Goal: Obtain resource: Download file/media

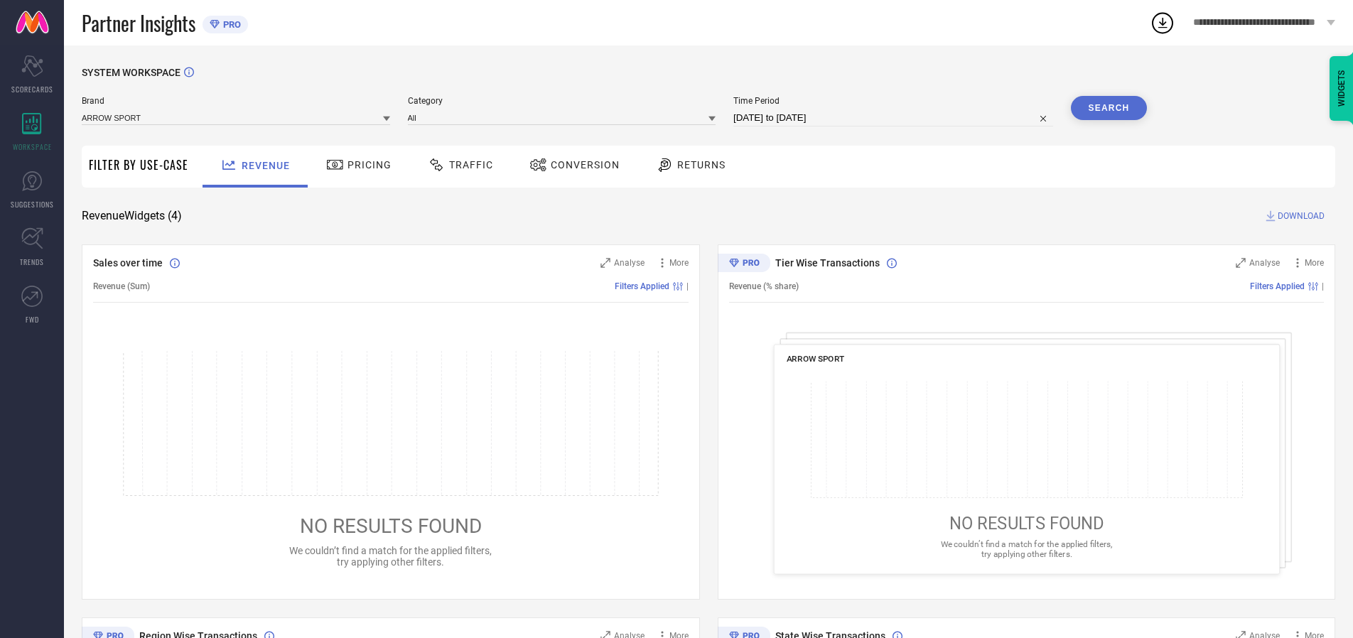
click at [457, 165] on span "Traffic" at bounding box center [471, 164] width 44 height 11
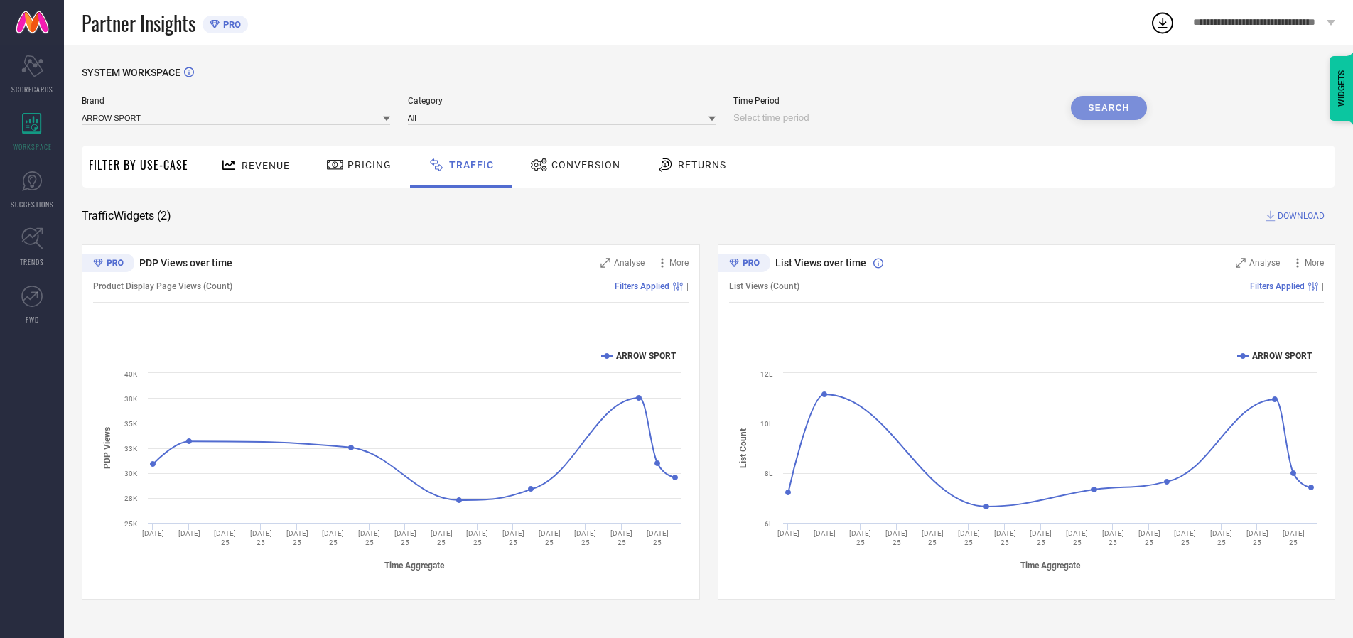
click at [896, 118] on input at bounding box center [894, 117] width 320 height 17
select select "7"
select select "2025"
select select "8"
select select "2025"
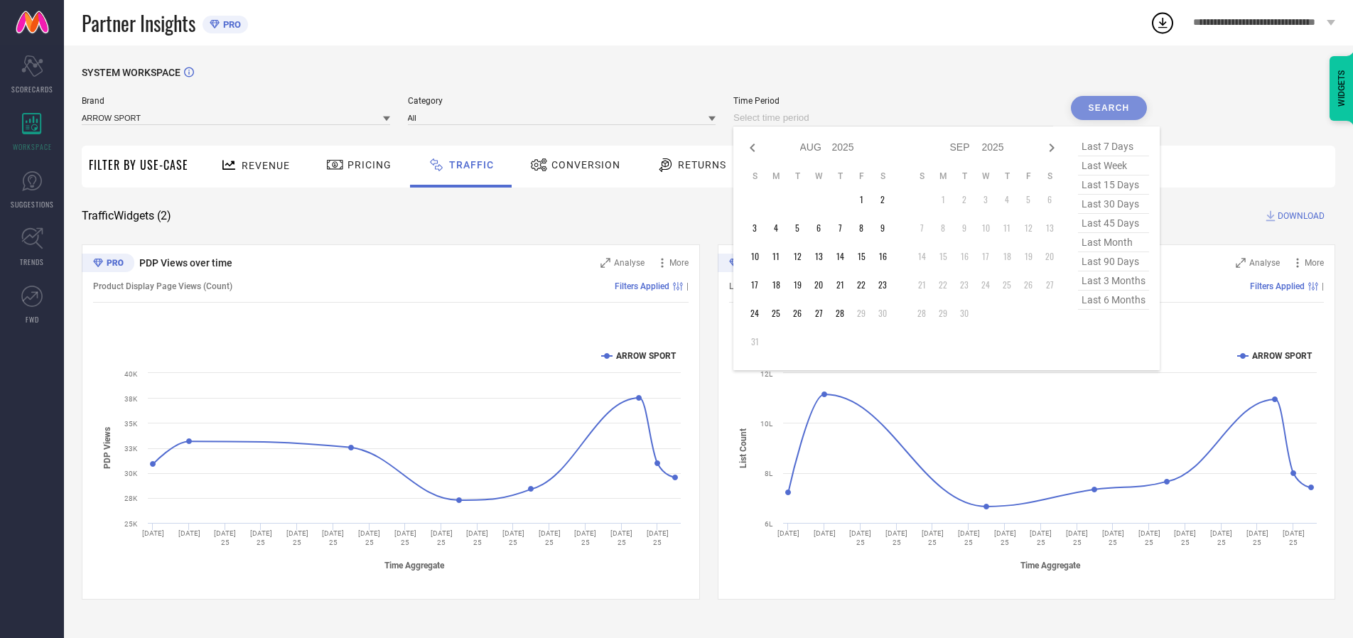
click at [844, 313] on td "28" at bounding box center [840, 313] width 21 height 21
type input "[DATE] to [DATE]"
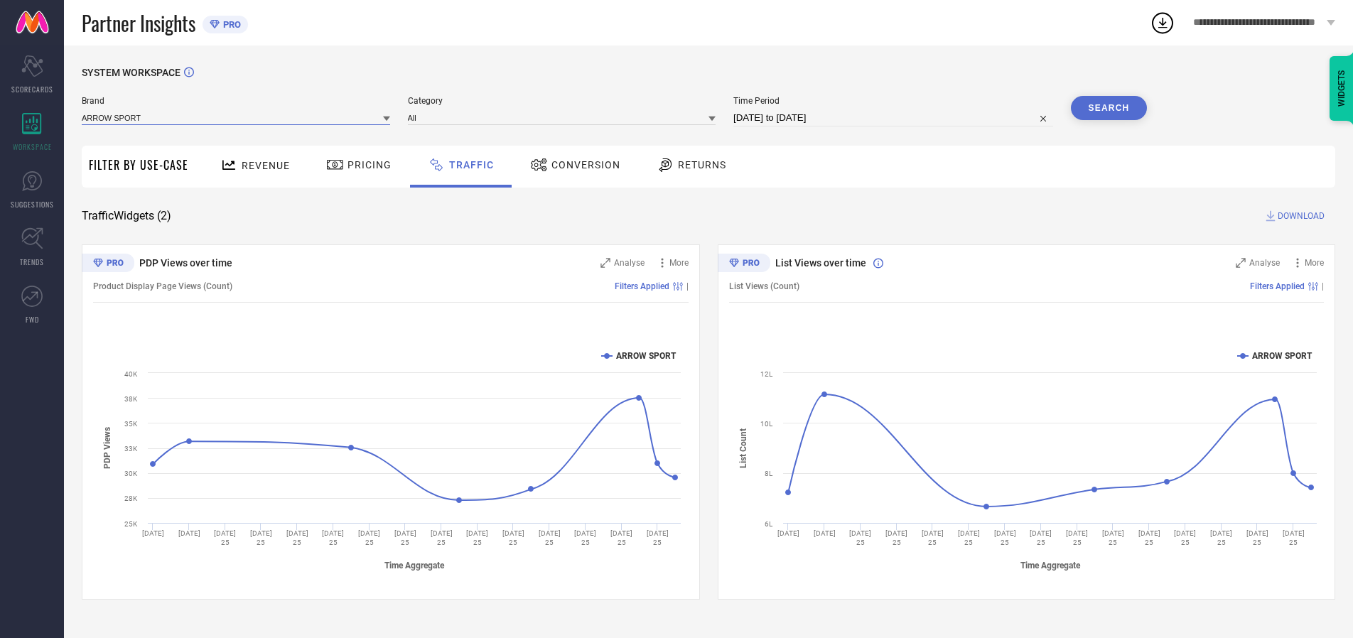
click at [237, 117] on input at bounding box center [236, 117] width 308 height 15
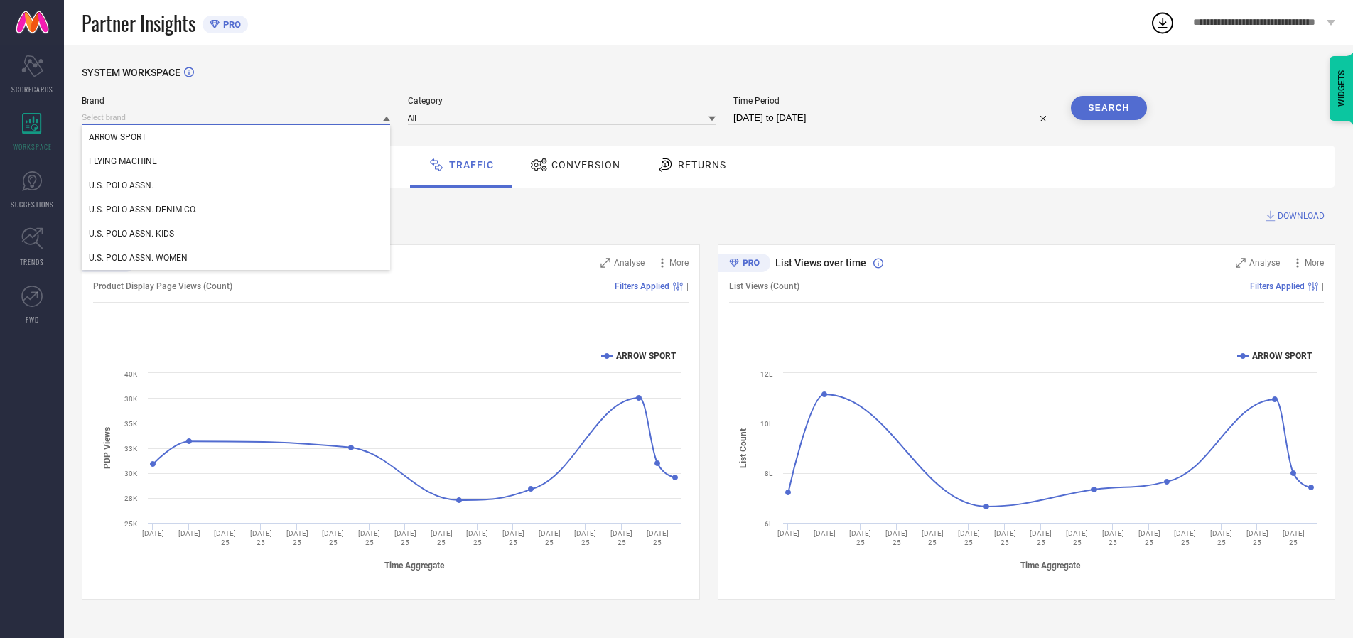
click at [237, 117] on input at bounding box center [236, 117] width 308 height 15
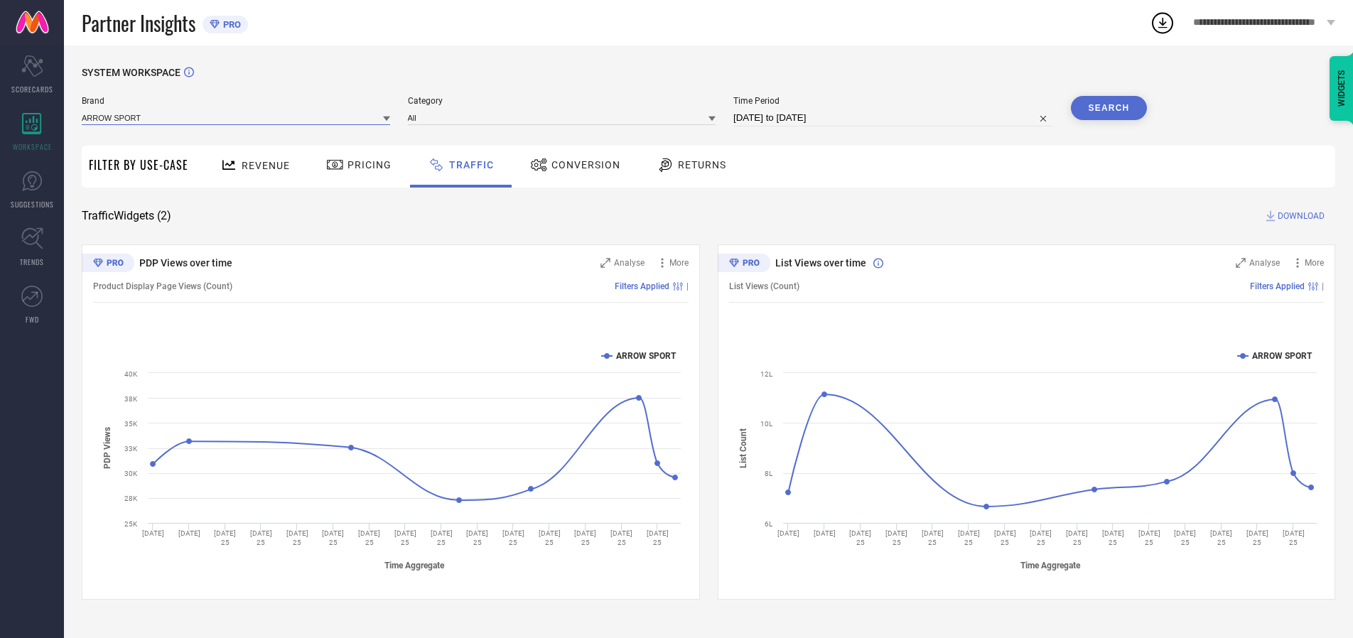
click at [237, 117] on input at bounding box center [236, 117] width 308 height 15
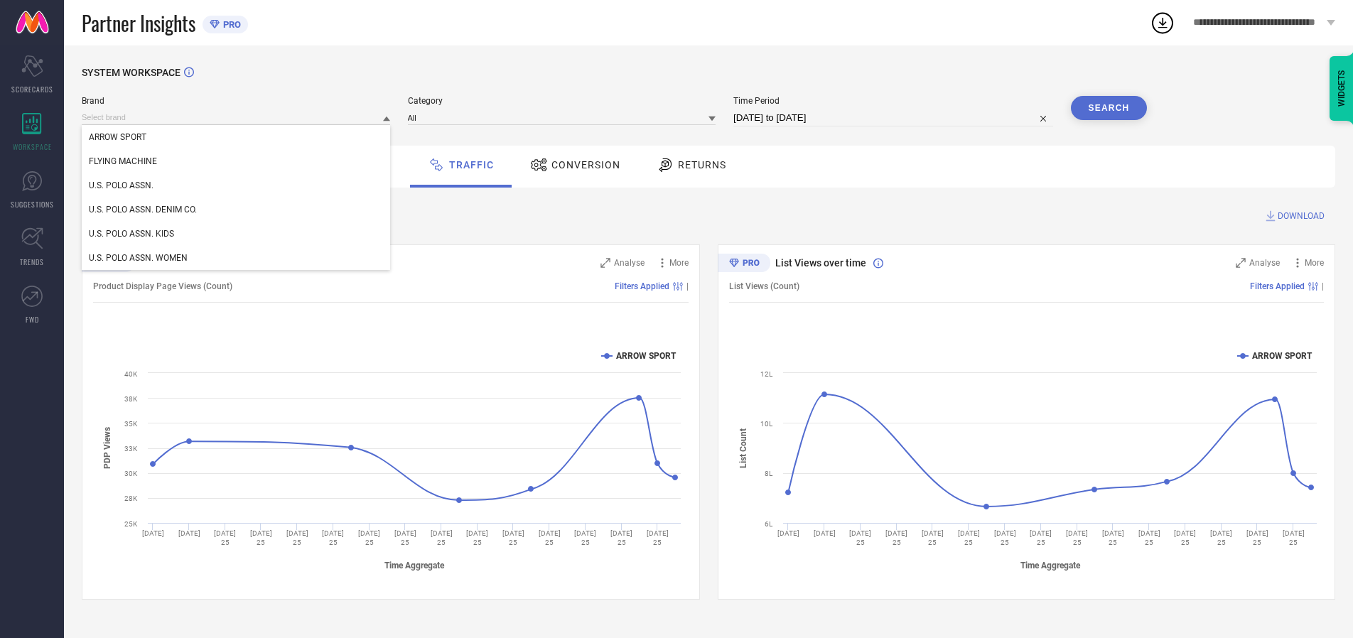
click at [237, 186] on div "U.S. POLO ASSN." at bounding box center [236, 185] width 308 height 24
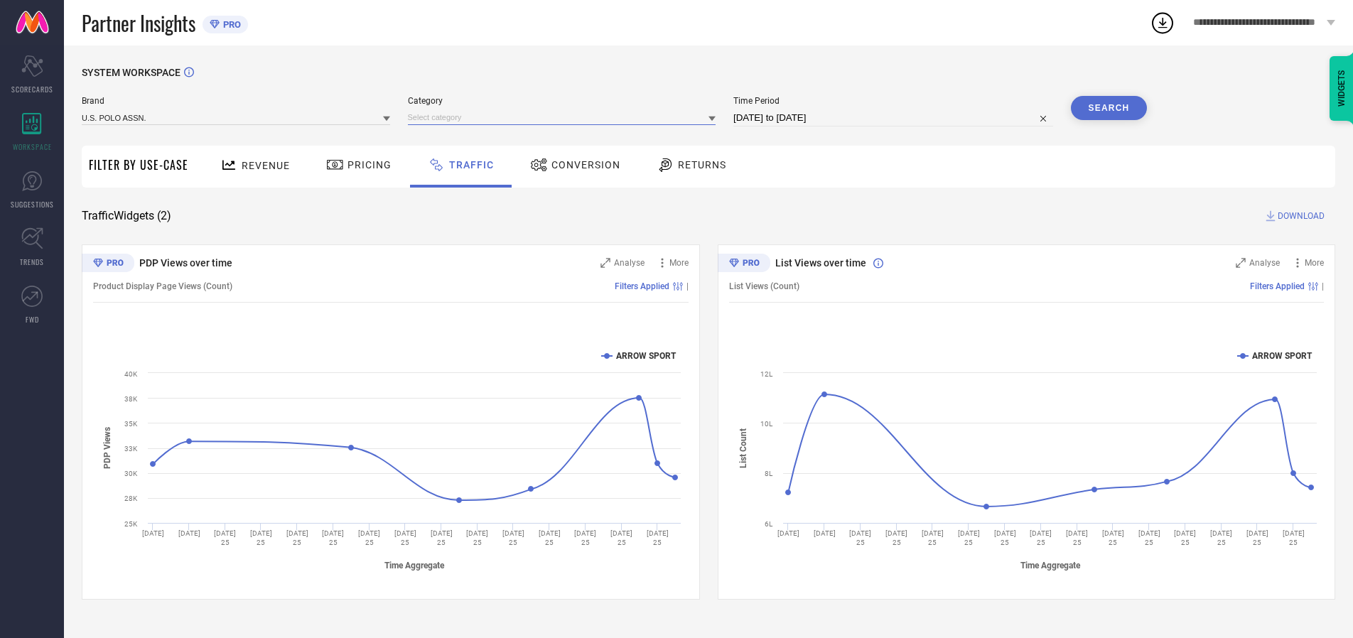
click at [565, 117] on input at bounding box center [562, 117] width 308 height 15
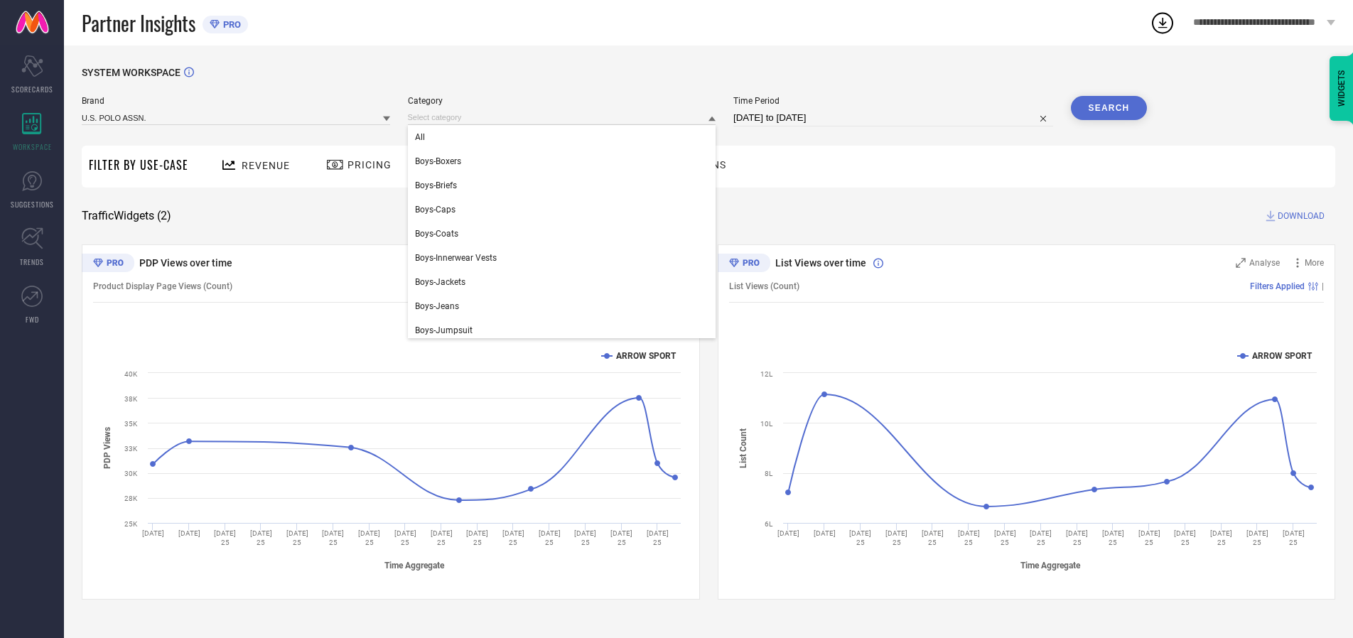
click at [565, 137] on div "All" at bounding box center [562, 137] width 308 height 24
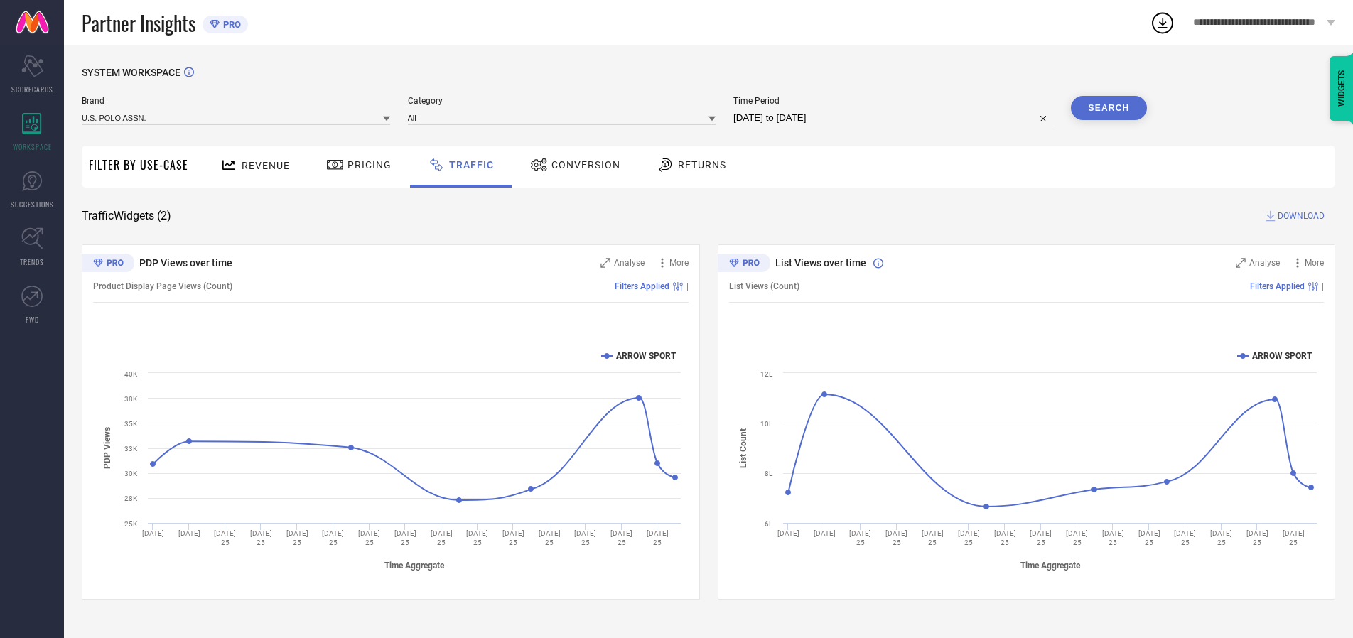
click at [1109, 108] on button "Search" at bounding box center [1109, 108] width 77 height 24
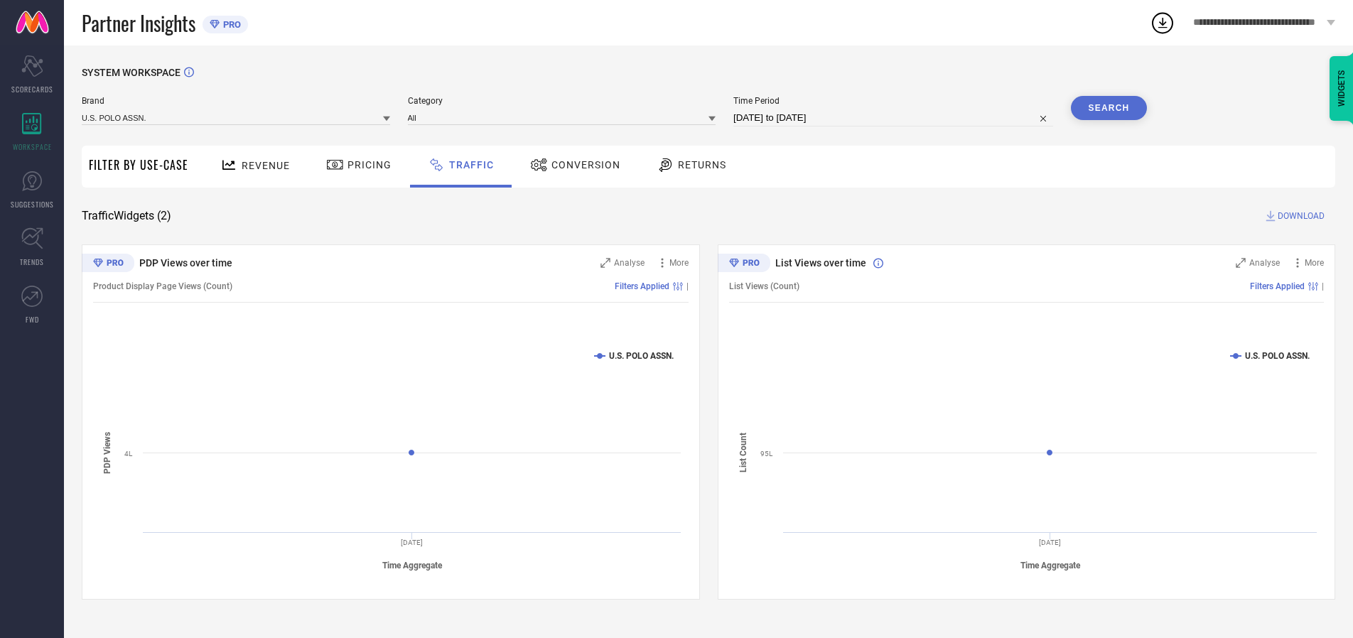
click at [1299, 216] on span "DOWNLOAD" at bounding box center [1301, 216] width 47 height 14
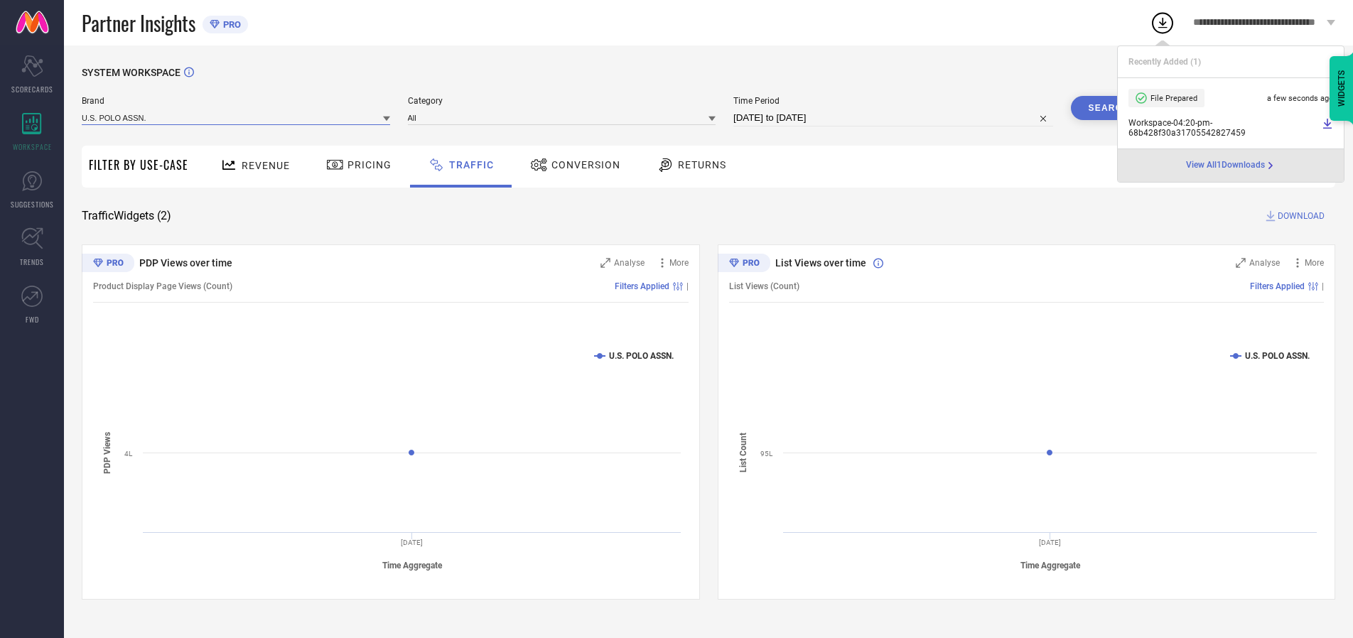
click at [237, 117] on input at bounding box center [236, 117] width 308 height 15
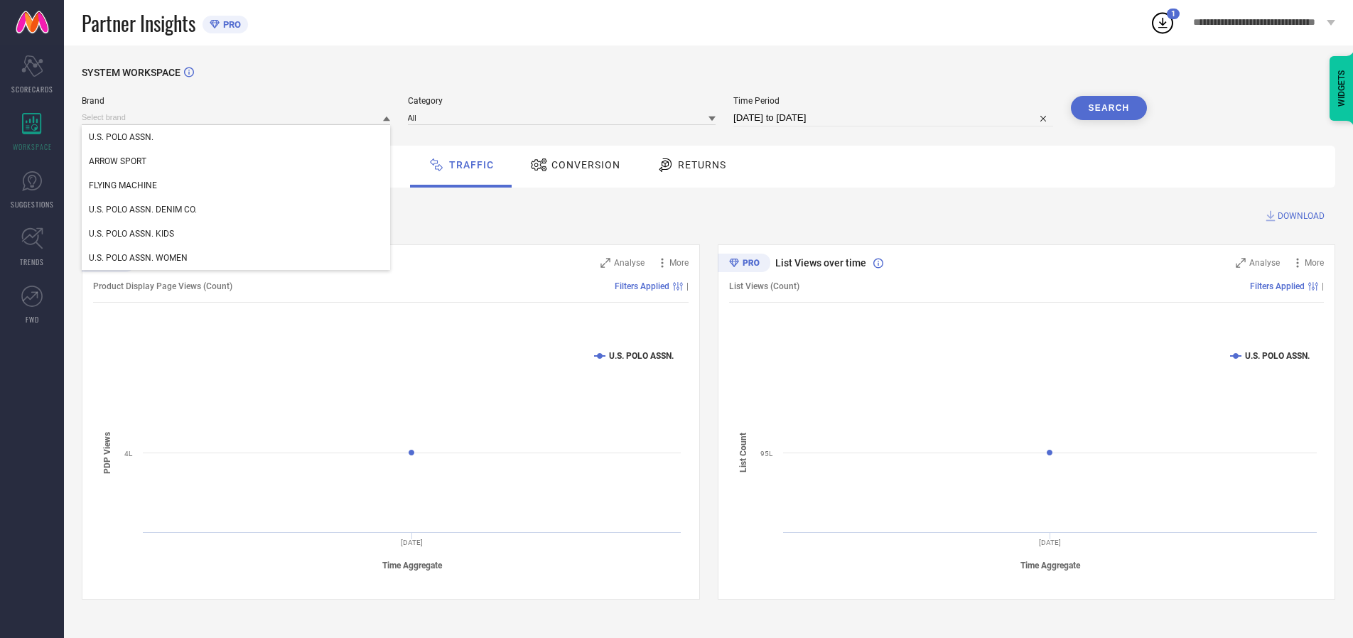
click at [237, 210] on div "U.S. POLO ASSN. DENIM CO." at bounding box center [236, 210] width 308 height 24
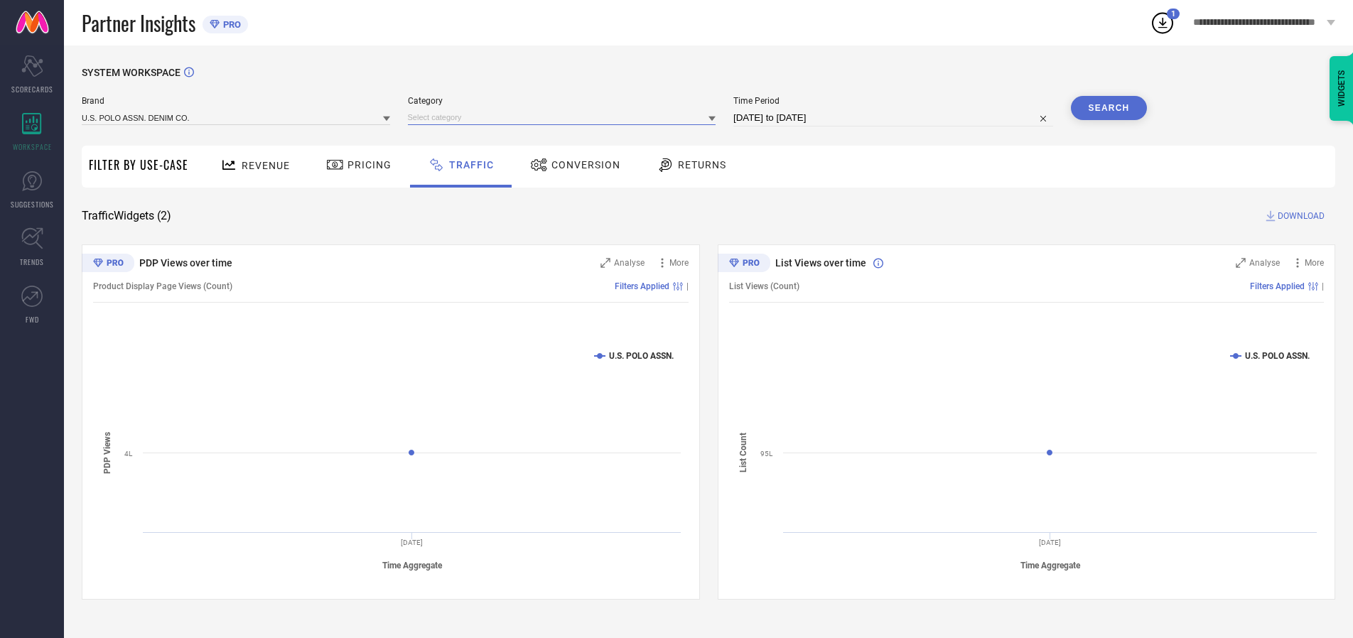
click at [565, 117] on input at bounding box center [562, 117] width 308 height 15
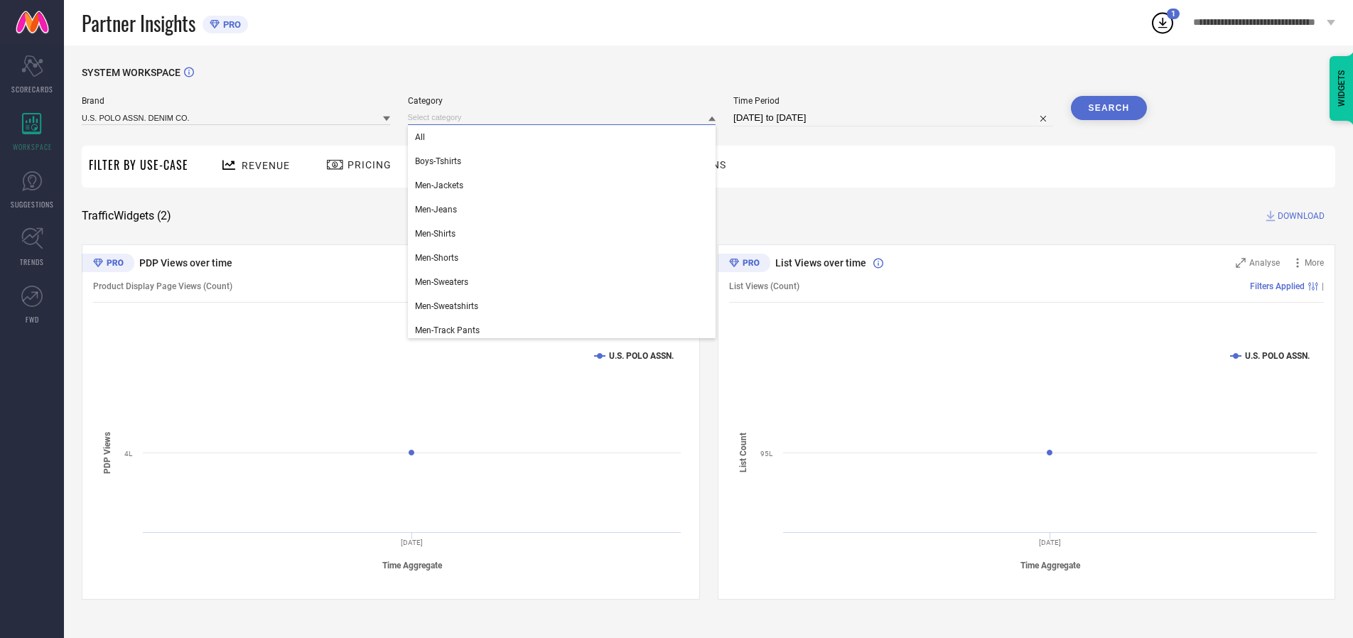
click at [565, 137] on div "All" at bounding box center [562, 137] width 308 height 24
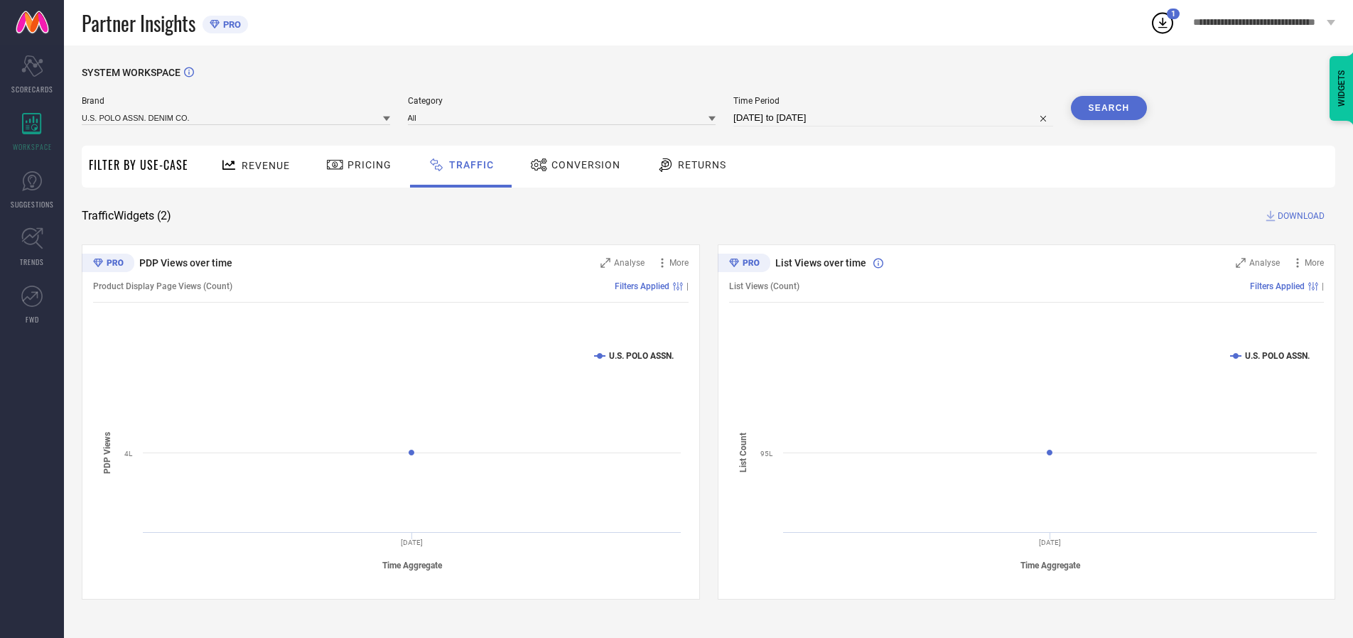
click at [1109, 108] on button "Search" at bounding box center [1109, 108] width 77 height 24
click at [1299, 216] on span "DOWNLOAD" at bounding box center [1301, 216] width 47 height 14
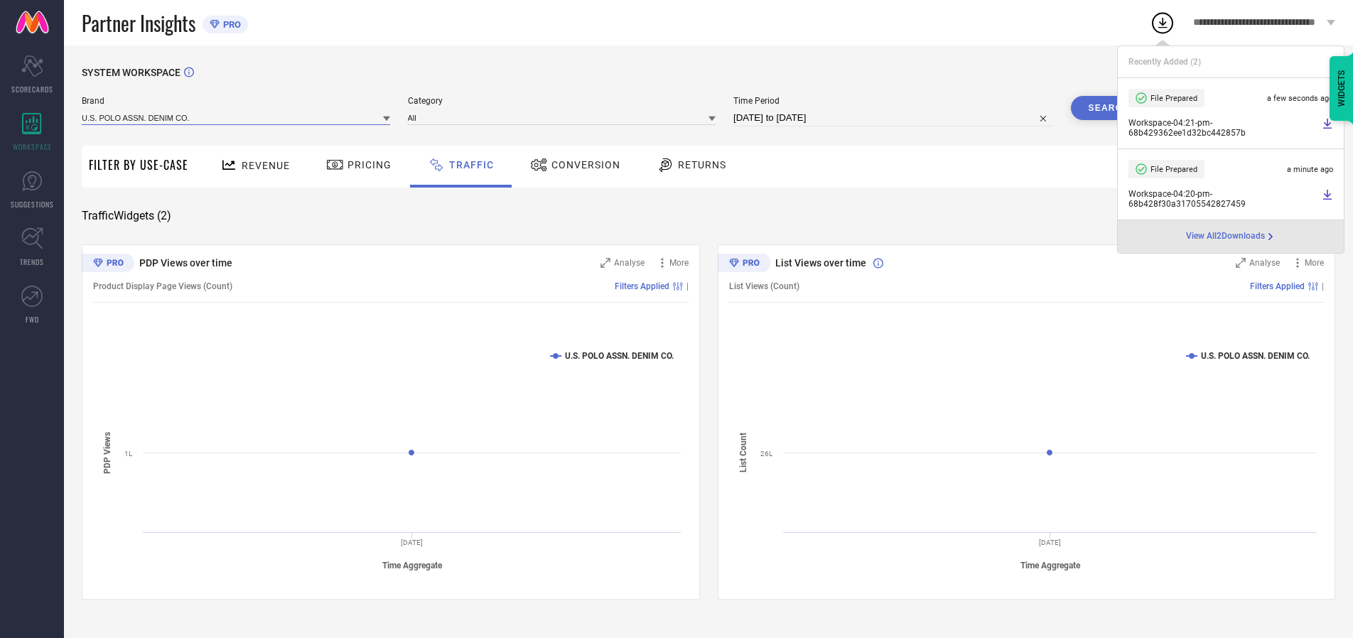
click at [237, 117] on input at bounding box center [236, 117] width 308 height 15
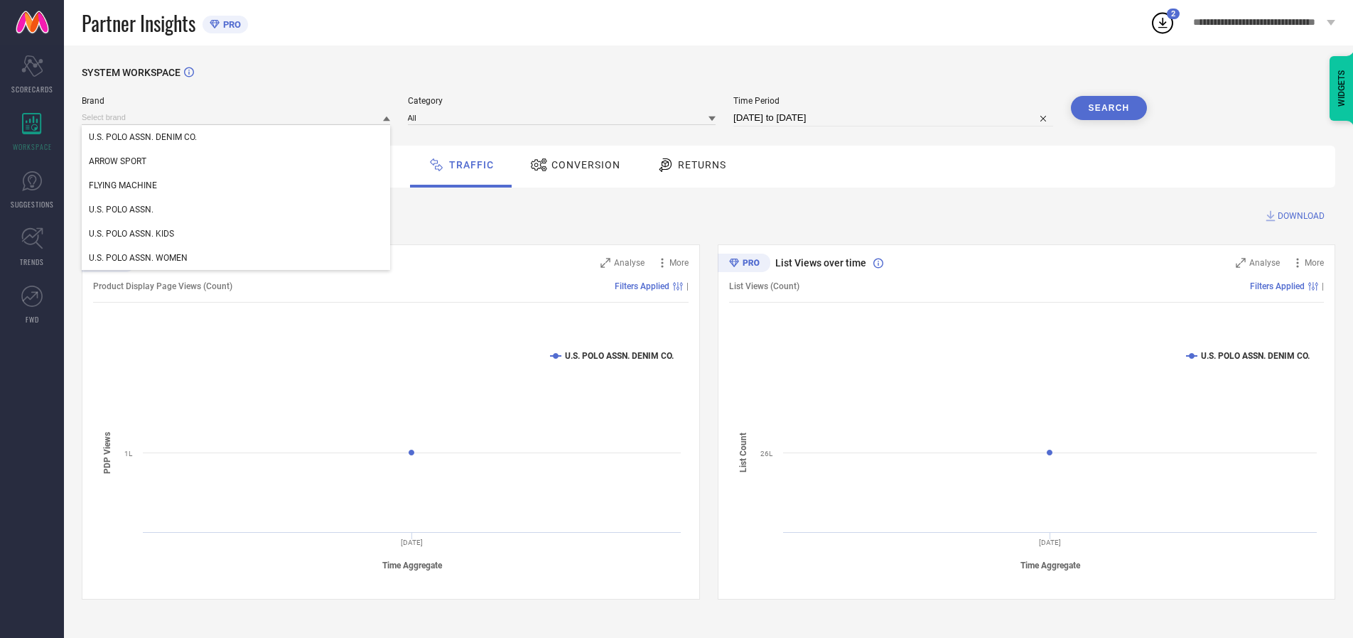
click at [237, 234] on div "U.S. POLO ASSN. KIDS" at bounding box center [236, 234] width 308 height 24
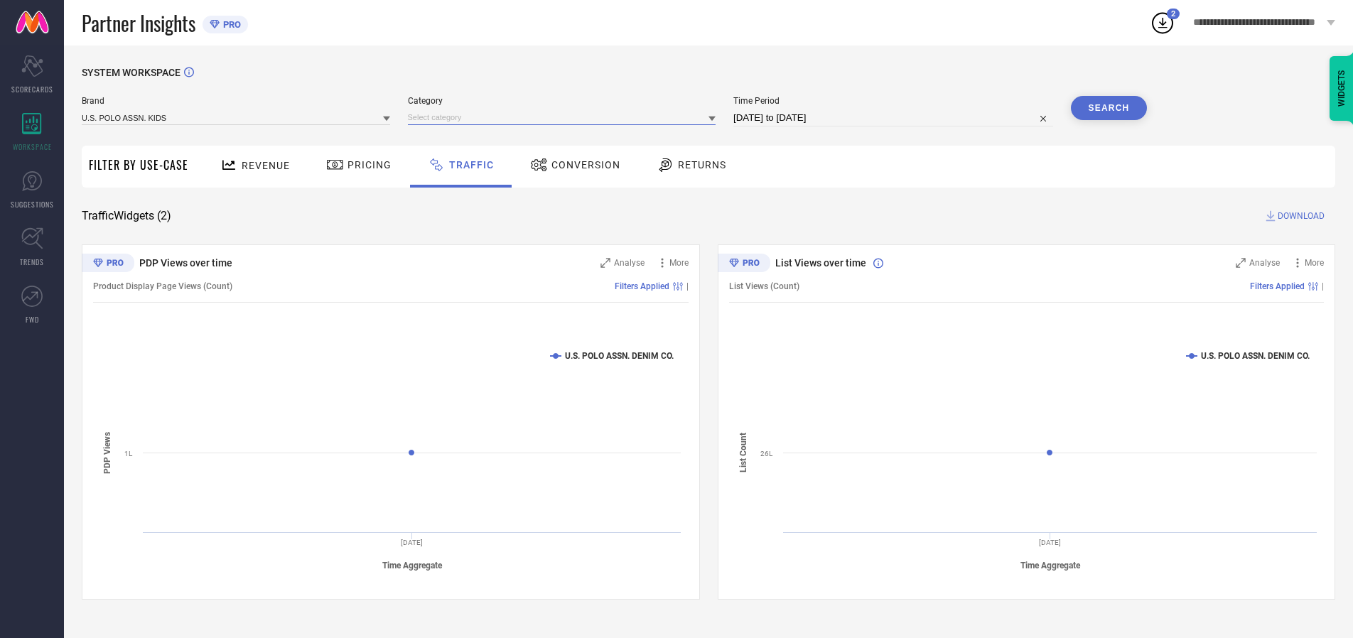
click at [565, 117] on input at bounding box center [562, 117] width 308 height 15
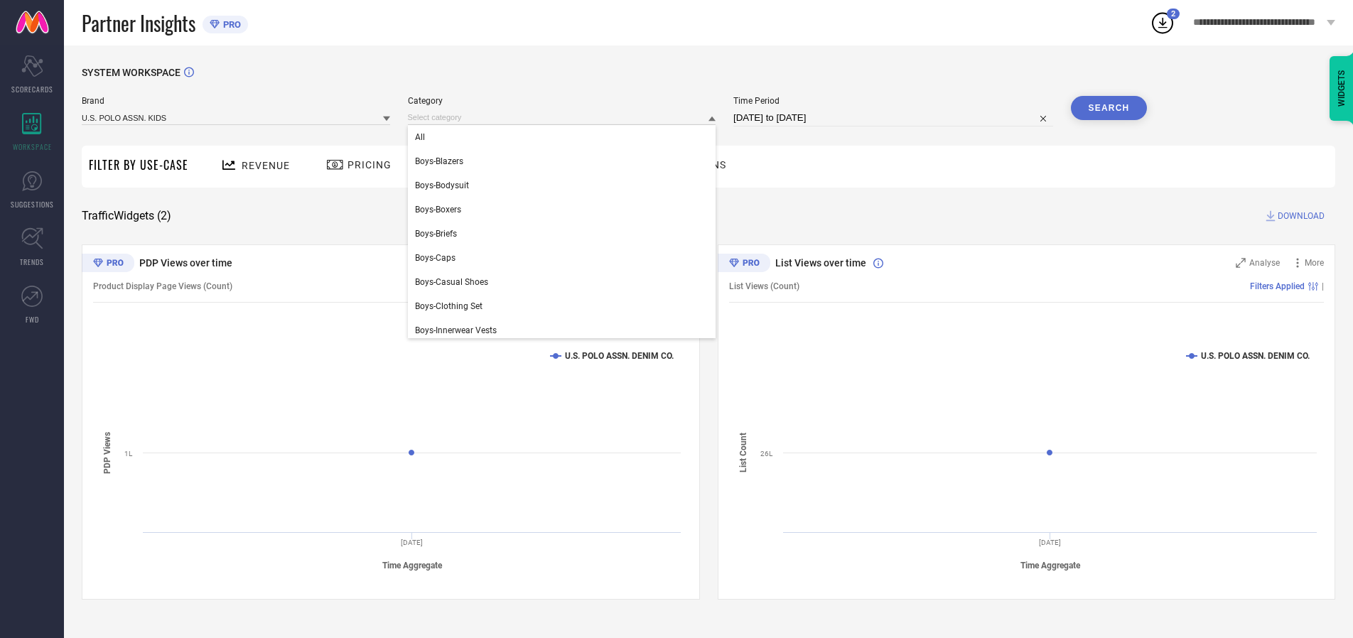
click at [565, 137] on div "All" at bounding box center [562, 137] width 308 height 24
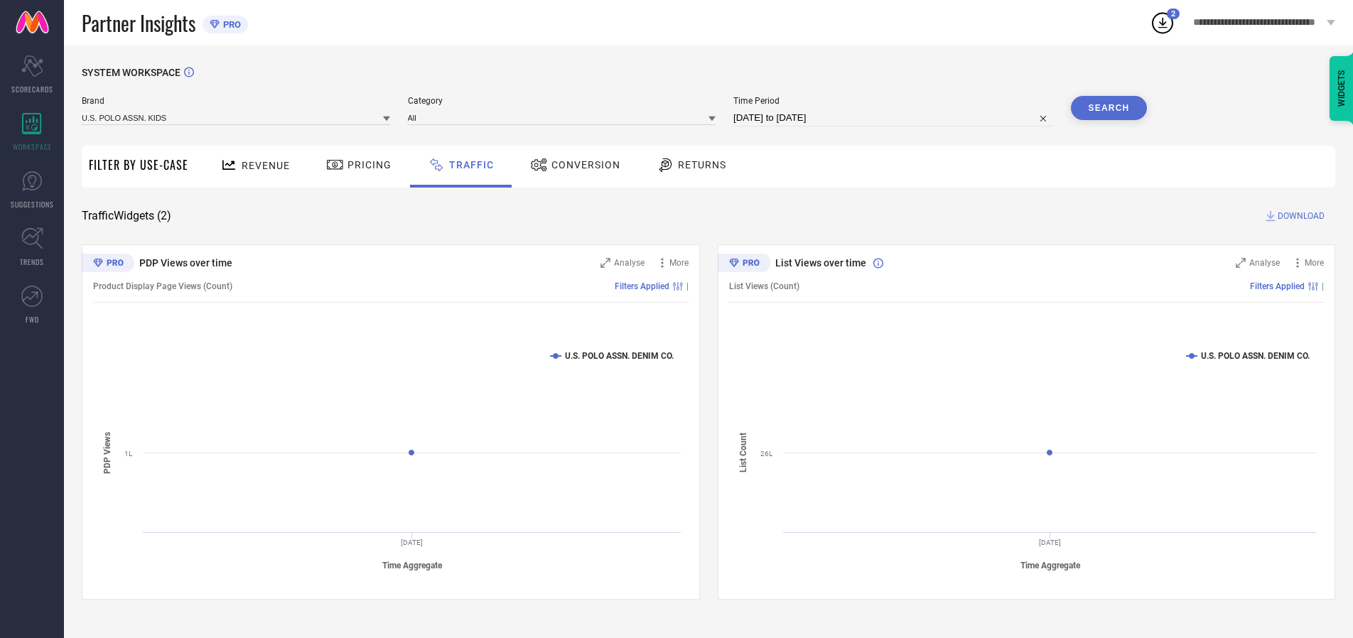
click at [1109, 108] on button "Search" at bounding box center [1109, 108] width 77 height 24
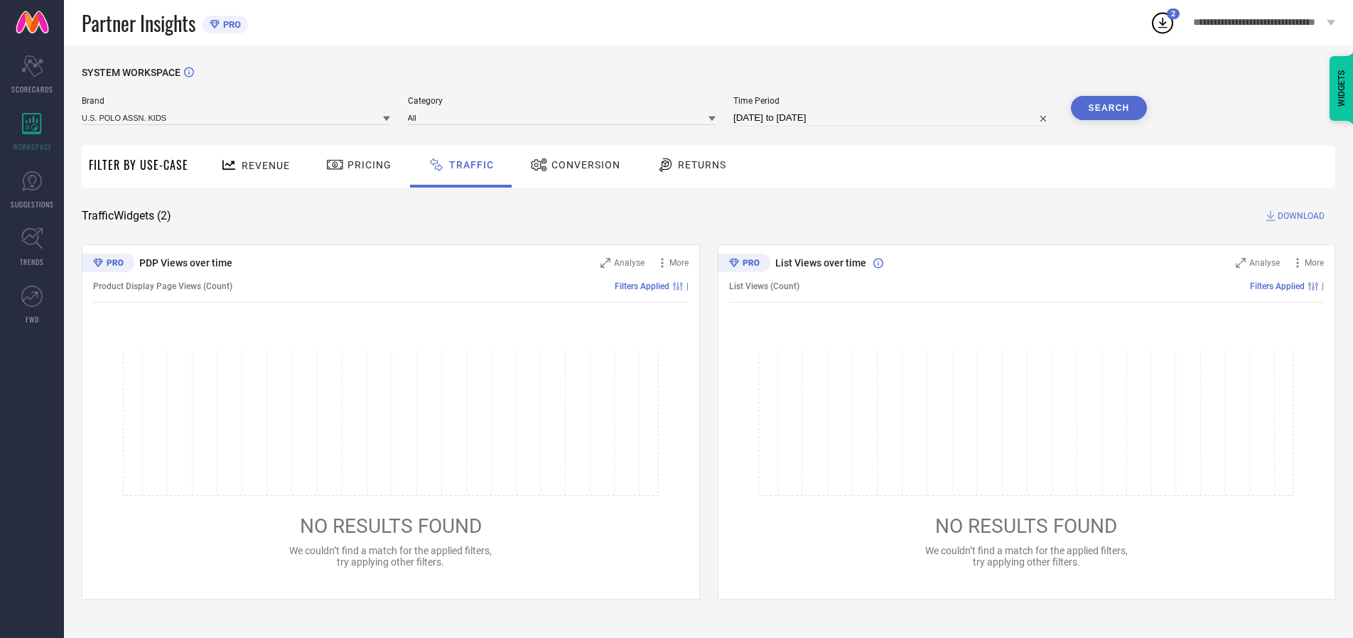
click at [1299, 216] on span "DOWNLOAD" at bounding box center [1301, 216] width 47 height 14
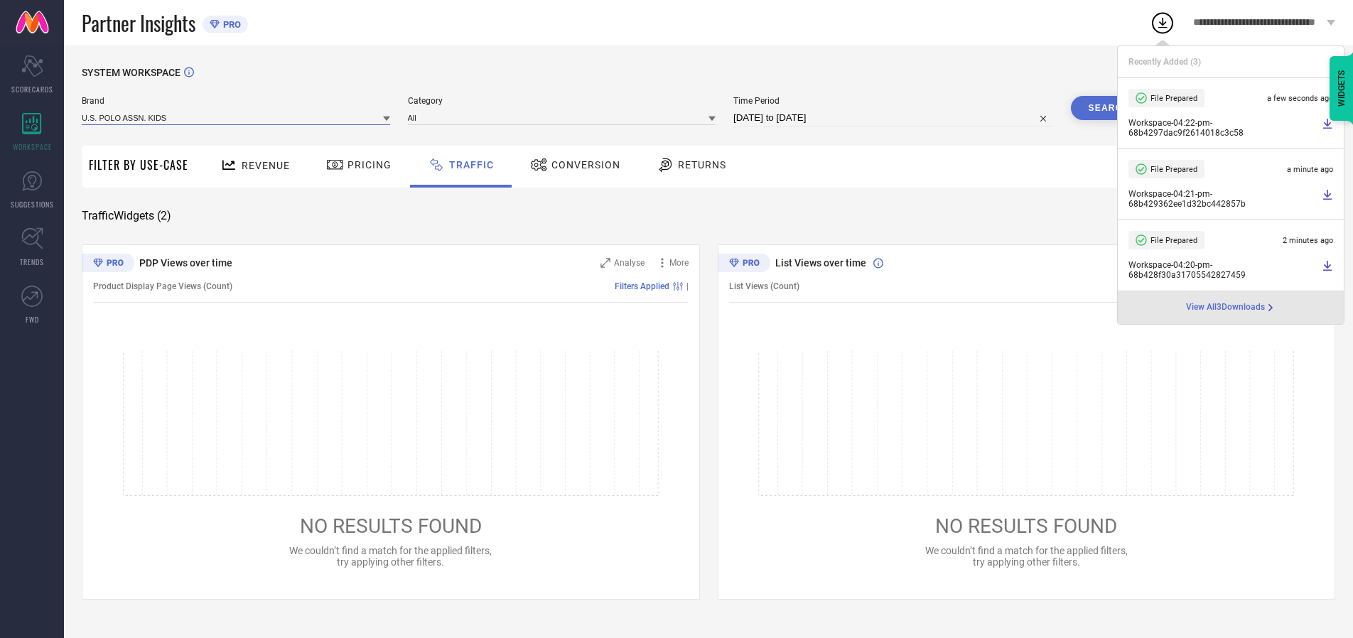
click at [237, 117] on input at bounding box center [236, 117] width 308 height 15
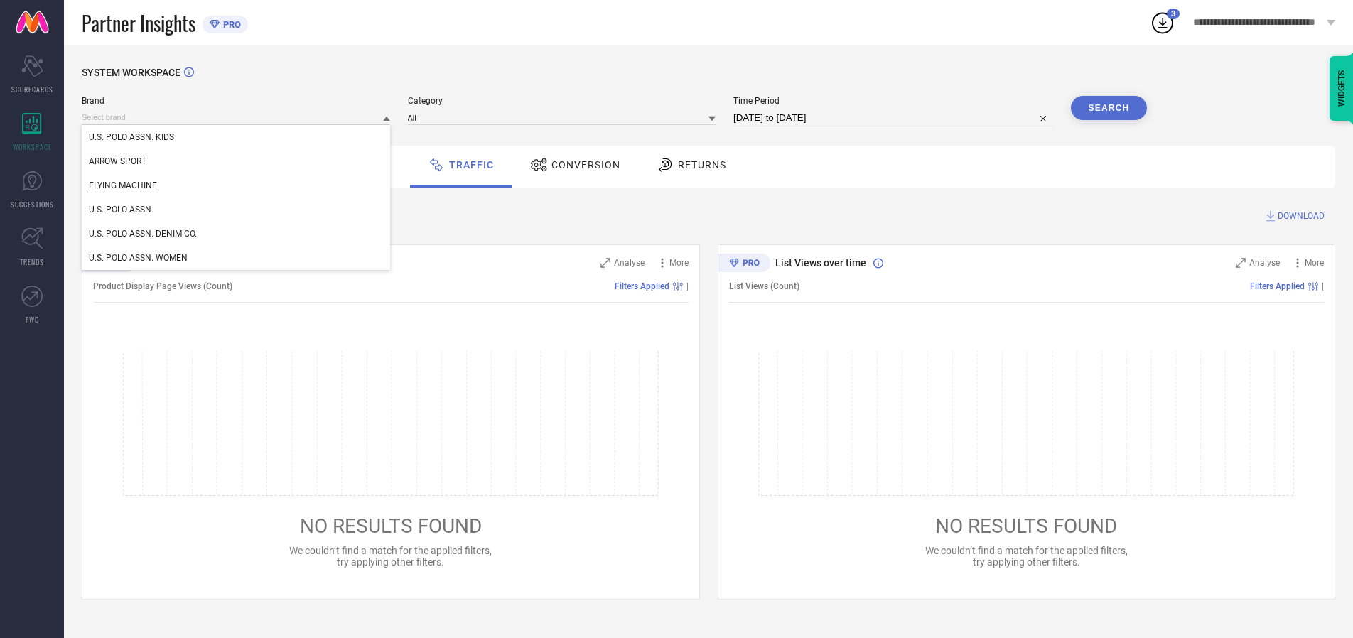
click at [237, 258] on div "U.S. POLO ASSN. WOMEN" at bounding box center [236, 258] width 308 height 24
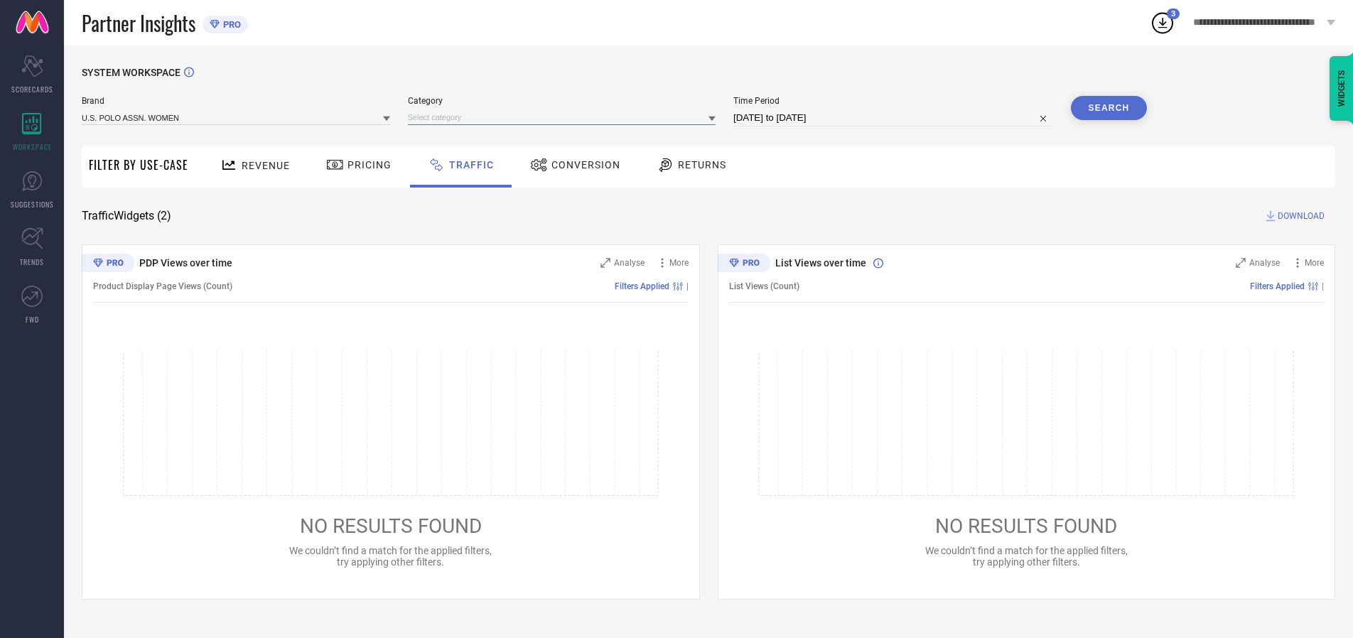
click at [565, 117] on input at bounding box center [562, 117] width 308 height 15
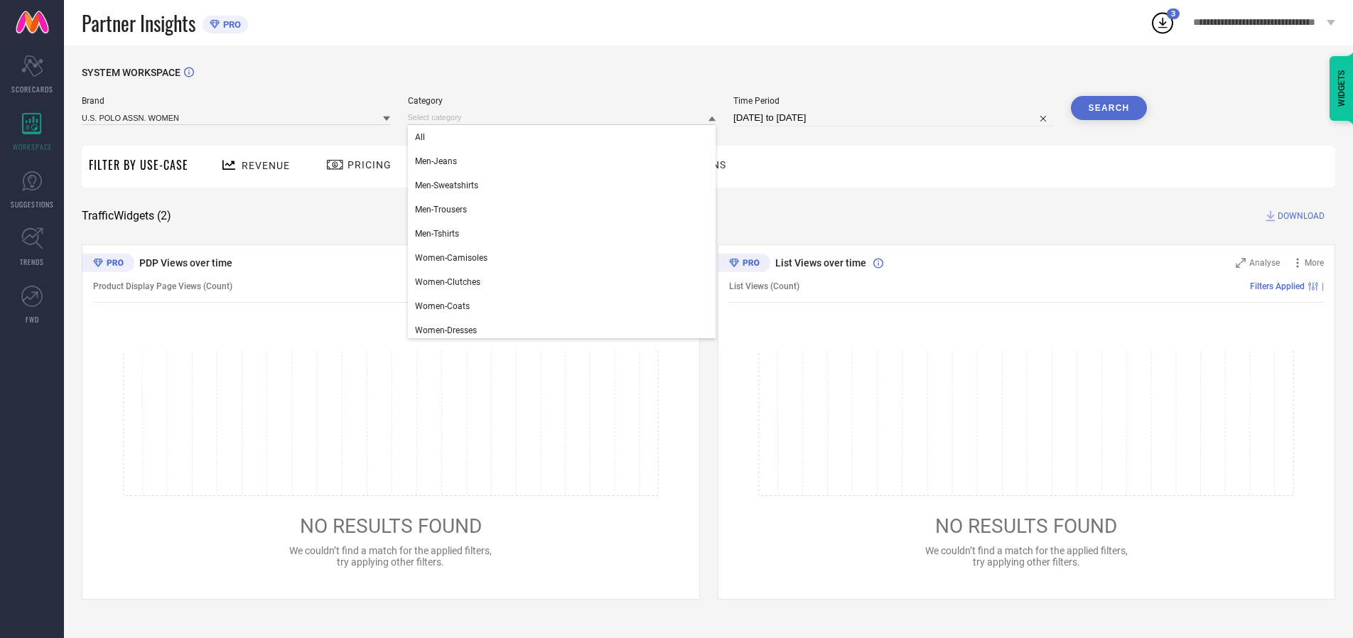
click at [565, 137] on div "All" at bounding box center [562, 137] width 308 height 24
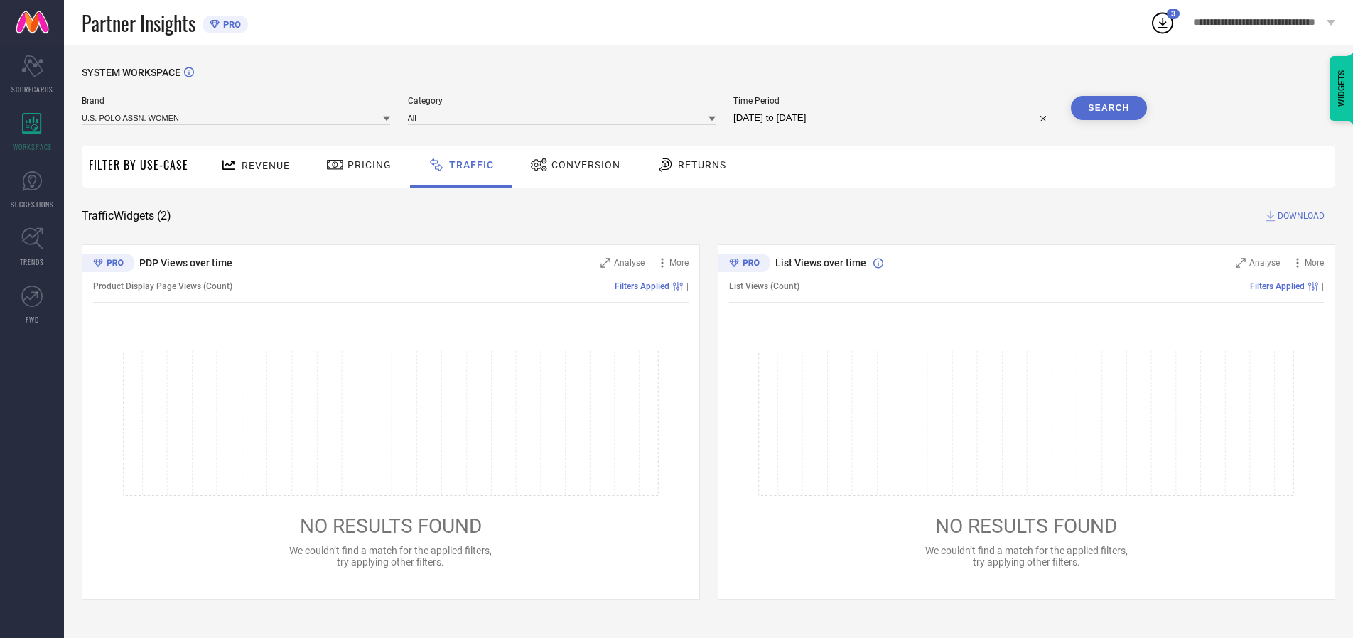
click at [1109, 108] on button "Search" at bounding box center [1109, 108] width 77 height 24
click at [1299, 216] on span "DOWNLOAD" at bounding box center [1301, 216] width 47 height 14
